Goal: Transaction & Acquisition: Purchase product/service

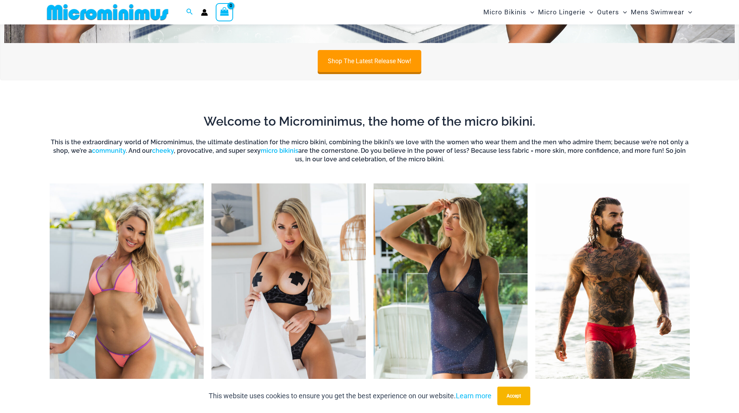
scroll to position [303, 0]
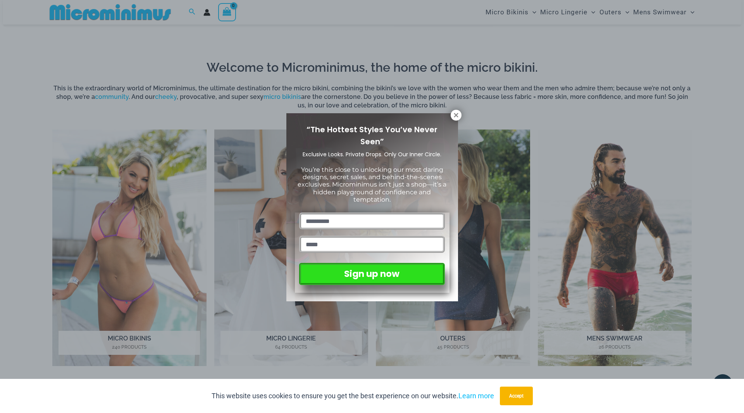
drag, startPoint x: 454, startPoint y: 112, endPoint x: 457, endPoint y: 129, distance: 16.9
click at [455, 112] on icon at bounding box center [456, 115] width 7 height 7
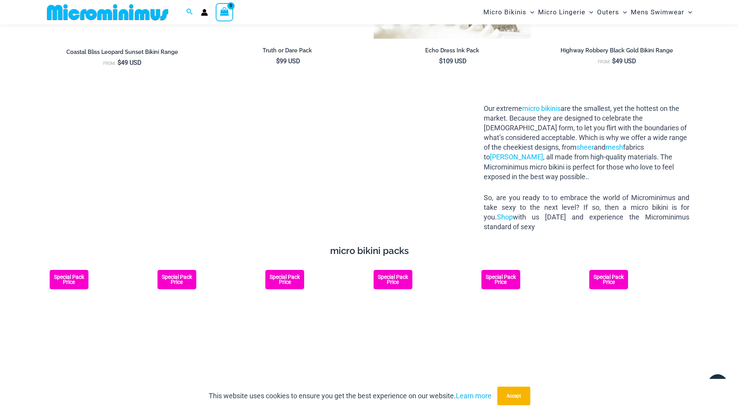
scroll to position [1079, 0]
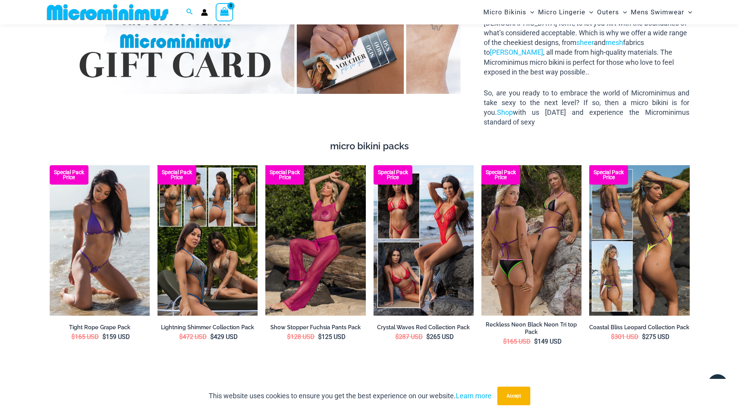
click at [669, 254] on img at bounding box center [639, 240] width 100 height 150
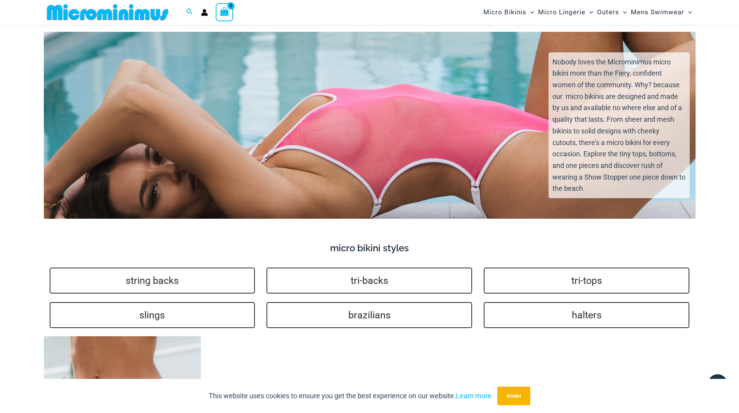
scroll to position [1350, 0]
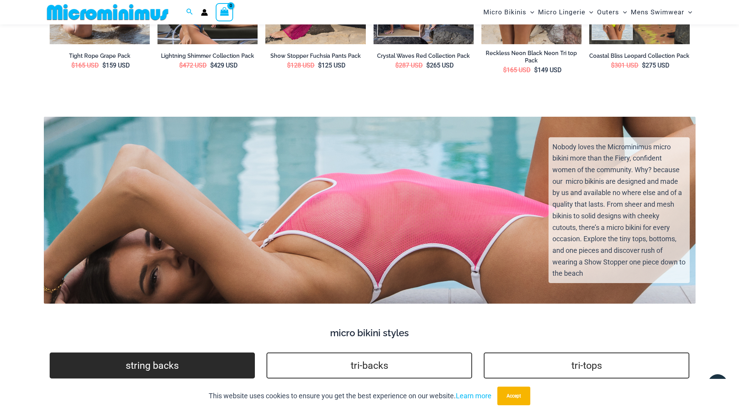
click at [183, 353] on link "string backs" at bounding box center [152, 365] width 205 height 26
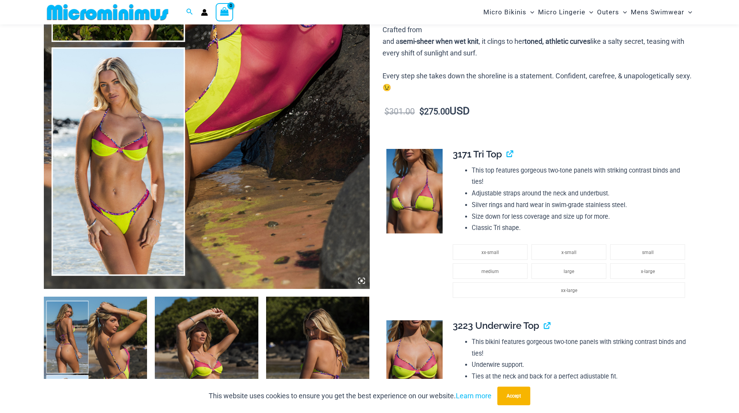
scroll to position [342, 0]
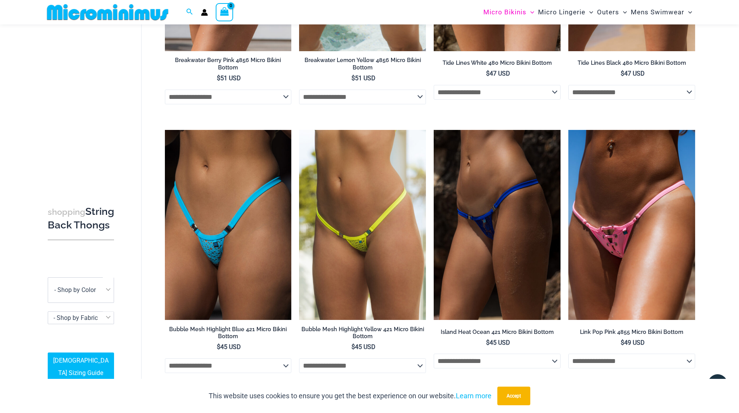
scroll to position [1389, 0]
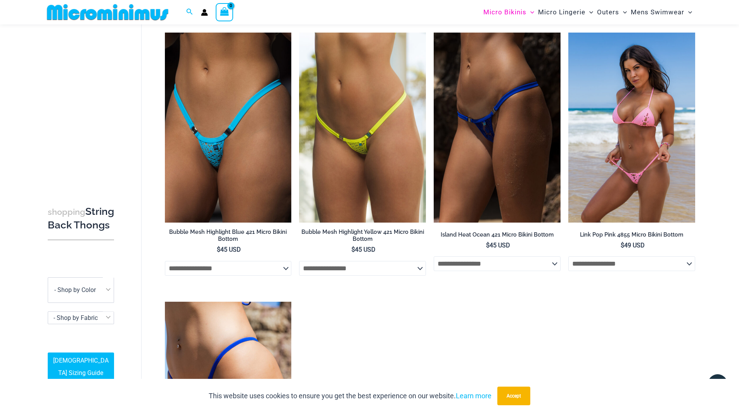
click at [662, 160] on img at bounding box center [631, 128] width 127 height 190
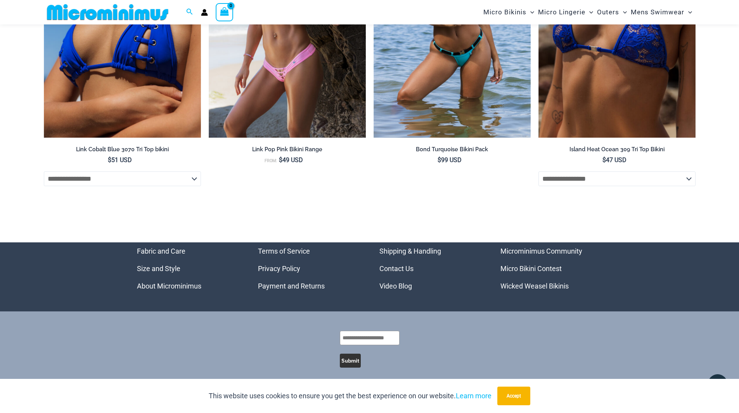
scroll to position [3163, 0]
